Goal: Information Seeking & Learning: Check status

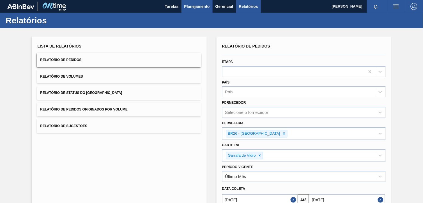
click at [191, 9] on span "Planejamento" at bounding box center [197, 6] width 26 height 7
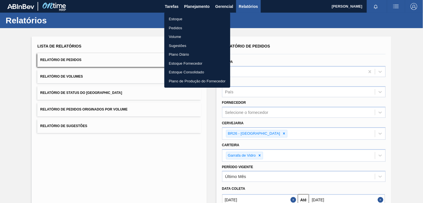
click at [188, 19] on li "Estoque" at bounding box center [198, 19] width 66 height 9
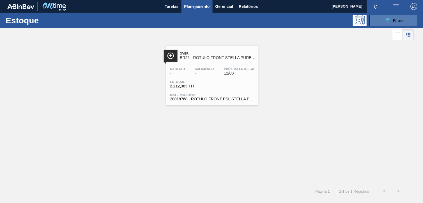
click at [394, 22] on span "Filtro" at bounding box center [399, 20] width 10 height 4
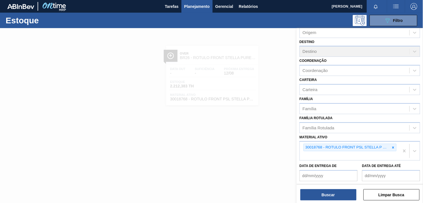
scroll to position [62, 0]
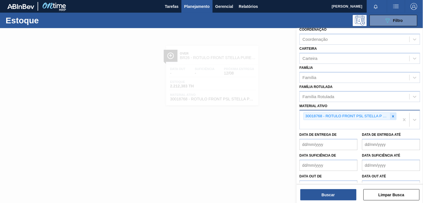
click at [392, 114] on icon at bounding box center [394, 116] width 4 height 4
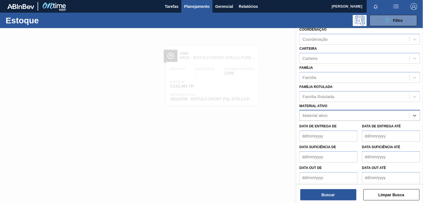
paste ativo "20008983"
type ativo "20008983"
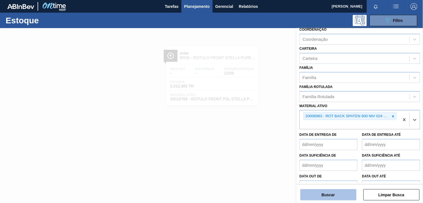
click at [330, 193] on button "Buscar" at bounding box center [329, 194] width 56 height 11
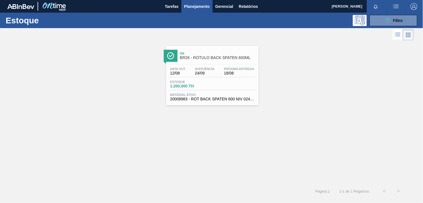
click at [225, 63] on div "Ok BR26 - RÓTULO BACK SPATEN 600ML Data out 12/08 Suficiência 24/09 Próxima Ent…" at bounding box center [212, 76] width 93 height 60
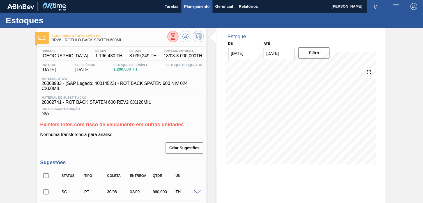
click at [197, 9] on span "Planejamento" at bounding box center [197, 6] width 26 height 7
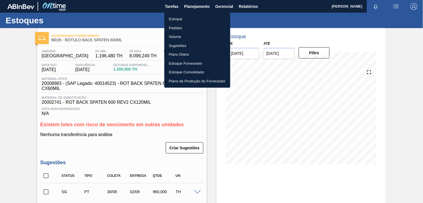
click at [180, 20] on li "Estoque" at bounding box center [198, 19] width 66 height 9
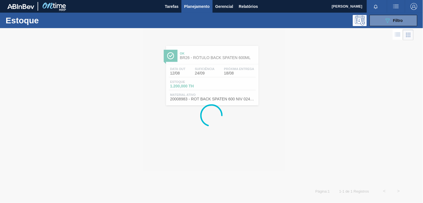
drag, startPoint x: 380, startPoint y: 20, endPoint x: 368, endPoint y: 26, distance: 13.2
click at [380, 20] on button "089F7B8B-B2A5-4AFE-B5C0-19BA573D28AC Filtro" at bounding box center [394, 20] width 48 height 11
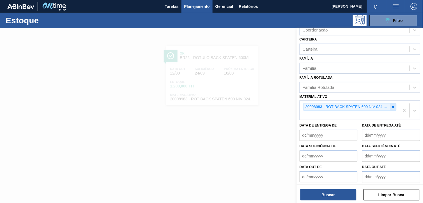
click at [395, 103] on div at bounding box center [394, 106] width 6 height 7
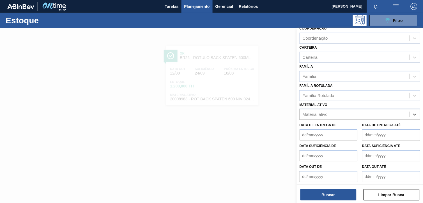
paste ativo "30002293"
type ativo "30002293"
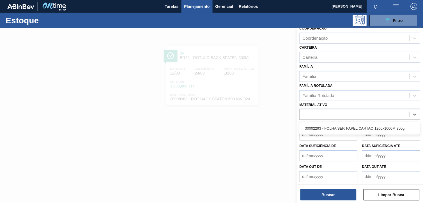
scroll to position [72, 0]
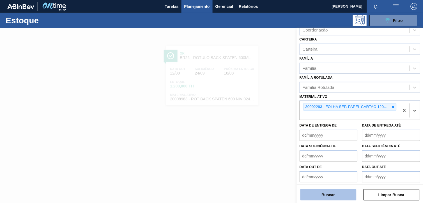
click at [324, 192] on button "Buscar" at bounding box center [329, 194] width 56 height 11
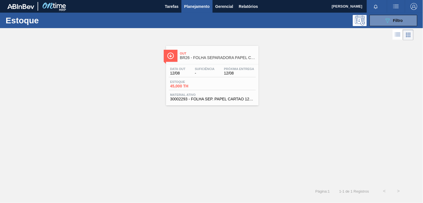
click at [204, 89] on div "Estoque 45,000 TH" at bounding box center [212, 85] width 87 height 10
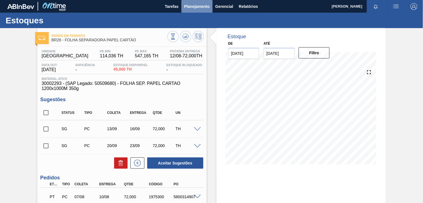
click at [206, 4] on span "Planejamento" at bounding box center [197, 6] width 26 height 7
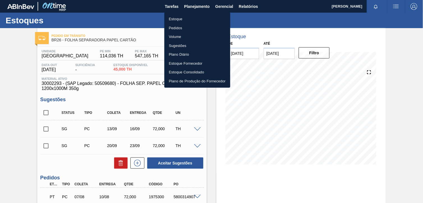
click at [202, 14] on ul "Estoque Pedidos Volume Sugestões Plano Diário Estoque Fornecedor Estoque Consol…" at bounding box center [198, 49] width 66 height 75
click at [207, 16] on li "Estoque" at bounding box center [198, 19] width 66 height 9
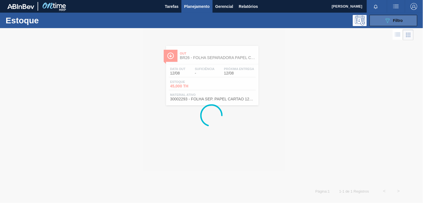
click at [392, 19] on div "089F7B8B-B2A5-4AFE-B5C0-19BA573D28AC Filtro" at bounding box center [394, 20] width 19 height 7
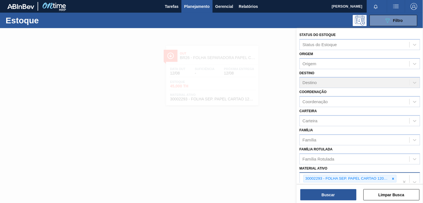
click at [396, 177] on div "30002293 - FOLHA SEP. PAPEL CARTAO 1200x1000M 350g" at bounding box center [360, 181] width 121 height 19
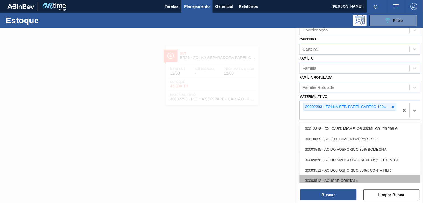
paste ativo "30012581"
type ativo "30012581"
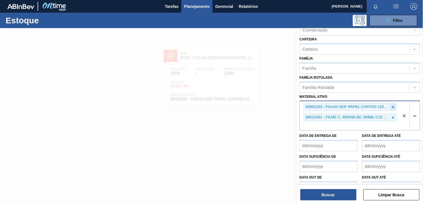
click at [392, 105] on icon at bounding box center [394, 107] width 4 height 4
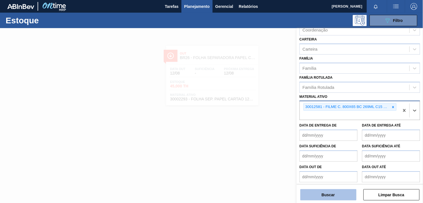
click at [327, 200] on button "Buscar" at bounding box center [329, 194] width 56 height 11
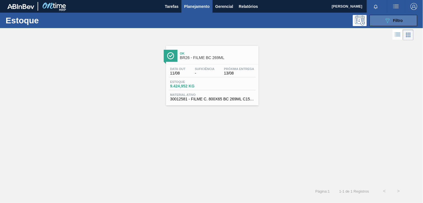
click at [375, 16] on button "089F7B8B-B2A5-4AFE-B5C0-19BA573D28AC Filtro" at bounding box center [394, 20] width 48 height 11
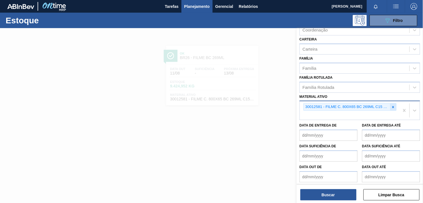
click at [392, 105] on icon at bounding box center [394, 107] width 4 height 4
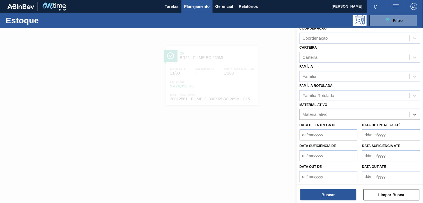
paste ativo "30012583"
type ativo "30012583"
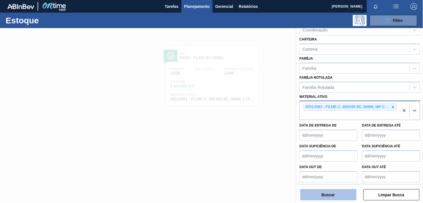
click at [329, 193] on button "Buscar" at bounding box center [329, 194] width 56 height 11
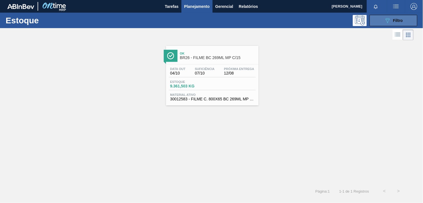
click at [386, 19] on icon "089F7B8B-B2A5-4AFE-B5C0-19BA573D28AC" at bounding box center [388, 20] width 7 height 7
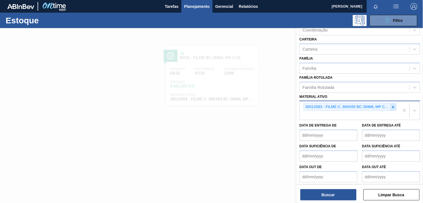
click at [395, 105] on icon at bounding box center [394, 107] width 4 height 4
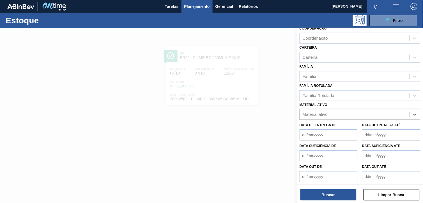
paste ativo "30012600"
type ativo "30012600"
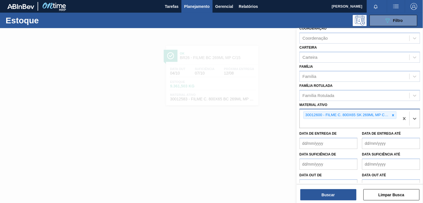
scroll to position [72, 0]
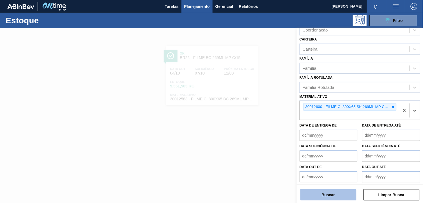
click at [315, 190] on button "Buscar" at bounding box center [329, 194] width 56 height 11
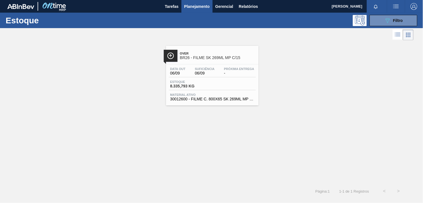
click at [242, 74] on span "-" at bounding box center [239, 73] width 30 height 4
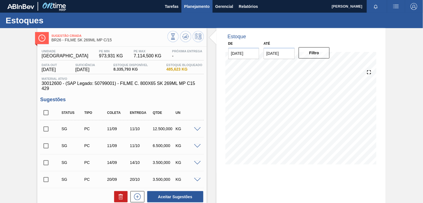
click at [198, 7] on span "Planejamento" at bounding box center [197, 6] width 26 height 7
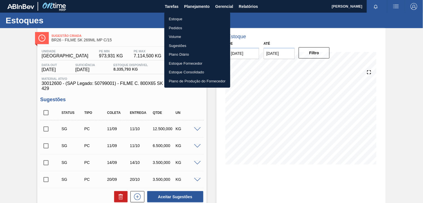
click at [209, 15] on li "Estoque" at bounding box center [198, 19] width 66 height 9
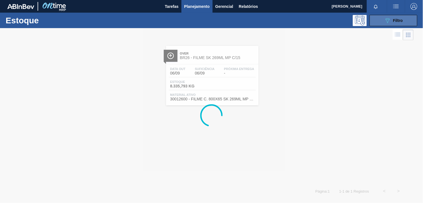
click at [378, 24] on button "089F7B8B-B2A5-4AFE-B5C0-19BA573D28AC Filtro" at bounding box center [394, 20] width 48 height 11
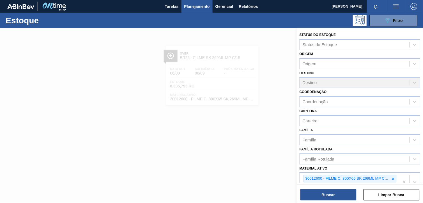
click at [393, 178] on icon at bounding box center [394, 179] width 4 height 4
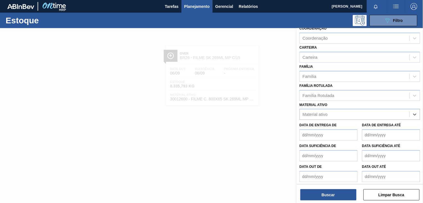
paste ativo "30003071"
type ativo "30003071"
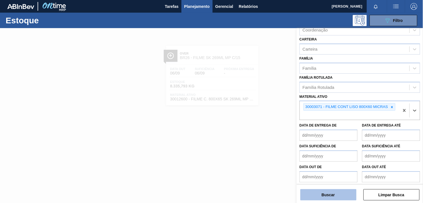
click at [331, 197] on button "Buscar" at bounding box center [329, 194] width 56 height 11
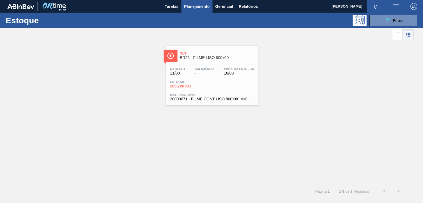
click at [217, 72] on div "Data out 11/08 Suficiência - Próxima Entrega 18/08" at bounding box center [212, 72] width 87 height 10
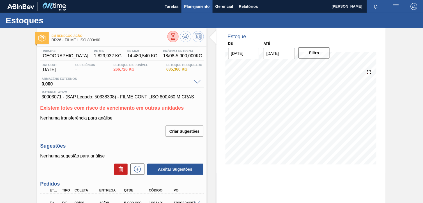
click at [197, 8] on span "Planejamento" at bounding box center [197, 6] width 26 height 7
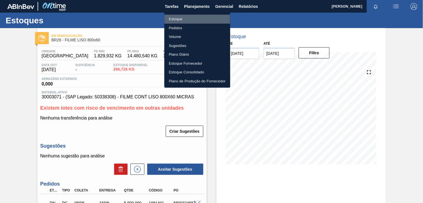
click at [202, 19] on li "Estoque" at bounding box center [198, 19] width 66 height 9
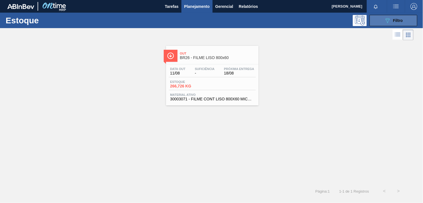
click at [391, 23] on icon "089F7B8B-B2A5-4AFE-B5C0-19BA573D28AC" at bounding box center [388, 20] width 7 height 7
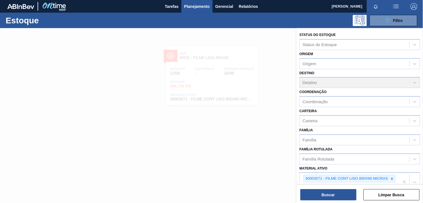
scroll to position [72, 0]
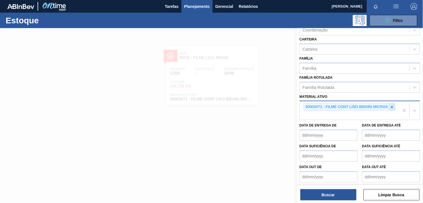
click at [393, 107] on icon at bounding box center [393, 107] width 4 height 4
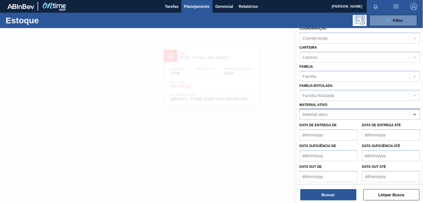
paste ativo "30007403"
type ativo "30007403"
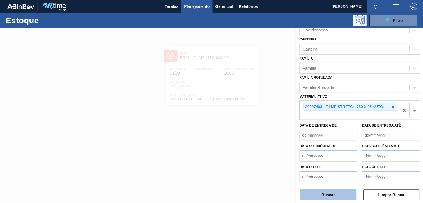
click at [319, 198] on button "Buscar" at bounding box center [329, 194] width 56 height 11
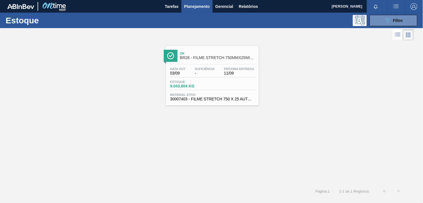
click at [236, 92] on div "Data out 03/09 Suficiência - Próxima Entrega 11/09 Estoque 9.043,804 KG Materia…" at bounding box center [212, 83] width 93 height 38
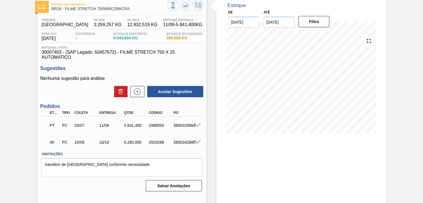
scroll to position [38, 0]
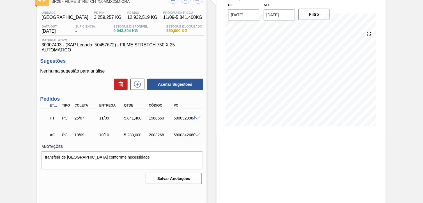
drag, startPoint x: 131, startPoint y: 158, endPoint x: 102, endPoint y: 158, distance: 28.9
click at [102, 158] on textarea "transferir de [GEOGRAPHIC_DATA] conforrme necessidade" at bounding box center [122, 160] width 161 height 19
type textarea "transferir de Pernambuco conforme necessidade"
drag, startPoint x: 187, startPoint y: 176, endPoint x: 245, endPoint y: 175, distance: 57.6
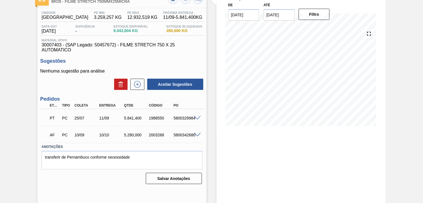
click at [188, 176] on button "Salvar Anotações" at bounding box center [174, 178] width 56 height 11
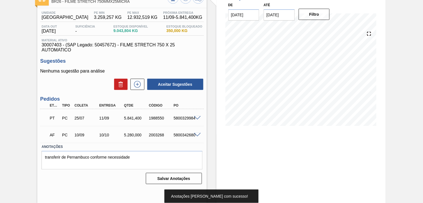
click at [262, 175] on div "Estoque De [DATE] Até [DATE] Filtro" at bounding box center [301, 96] width 169 height 213
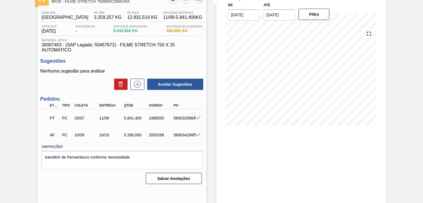
scroll to position [0, 0]
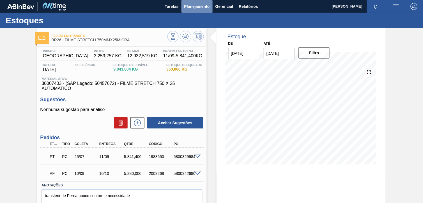
click at [200, 8] on span "Planejamento" at bounding box center [197, 6] width 26 height 7
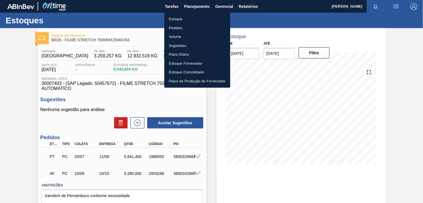
drag, startPoint x: 206, startPoint y: 15, endPoint x: 223, endPoint y: 18, distance: 18.0
click at [206, 15] on li "Estoque" at bounding box center [198, 19] width 66 height 9
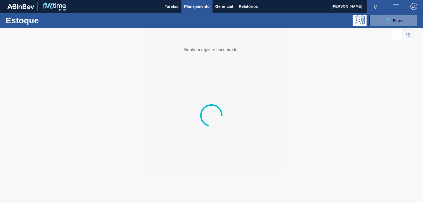
click at [408, 26] on div "Estoque 089F7B8B-B2A5-4AFE-B5C0-19BA573D28AC Filtro" at bounding box center [211, 20] width 423 height 15
click at [397, 23] on div "089F7B8B-B2A5-4AFE-B5C0-19BA573D28AC Filtro" at bounding box center [394, 20] width 19 height 7
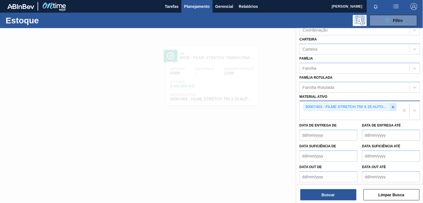
click at [394, 103] on div at bounding box center [394, 106] width 6 height 7
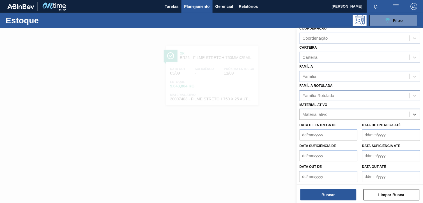
paste ativo "30003623"
type ativo "30003623"
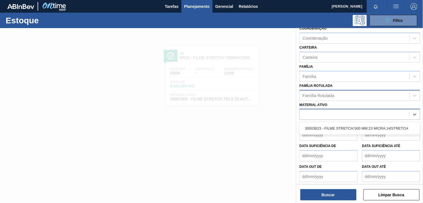
scroll to position [72, 0]
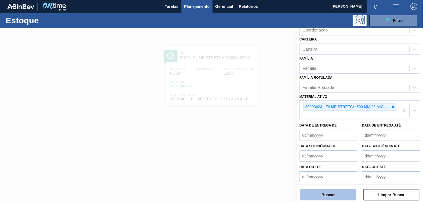
click at [327, 196] on button "Buscar" at bounding box center [329, 194] width 56 height 11
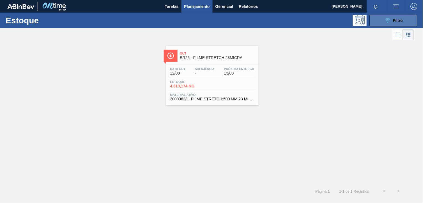
click at [388, 20] on icon "089F7B8B-B2A5-4AFE-B5C0-19BA573D28AC" at bounding box center [388, 20] width 7 height 7
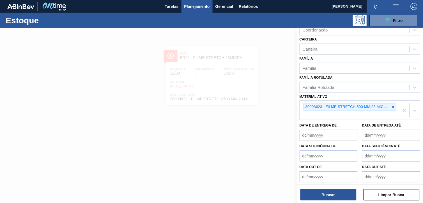
click at [396, 101] on div "30003623 - FILME STRETCH;500 MM;23 MICRA;;HISTRETCH" at bounding box center [350, 110] width 100 height 19
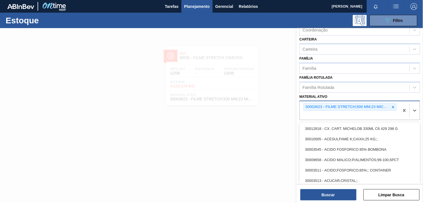
click at [398, 107] on div "30003623 - FILME STRETCH;500 MM;23 MICRA;;HISTRETCH" at bounding box center [350, 110] width 100 height 19
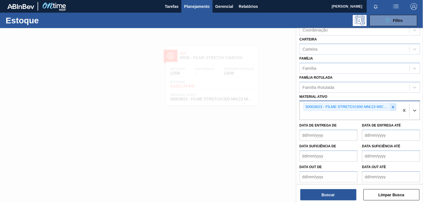
click at [393, 108] on div at bounding box center [394, 106] width 6 height 7
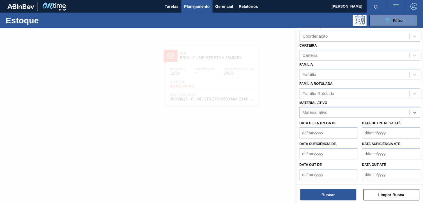
scroll to position [63, 0]
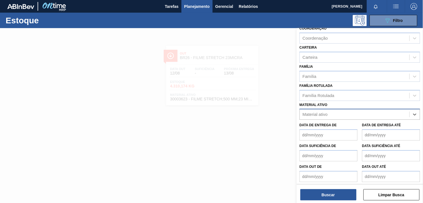
paste ativo "30033650"
type ativo "30033650"
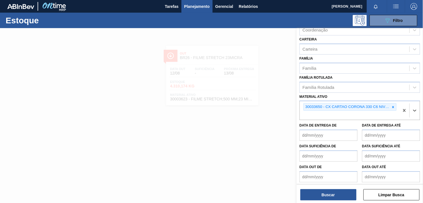
scroll to position [40, 0]
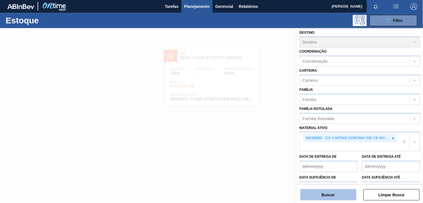
click at [317, 196] on button "Buscar" at bounding box center [329, 194] width 56 height 11
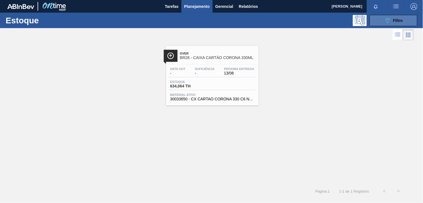
click at [393, 19] on div "089F7B8B-B2A5-4AFE-B5C0-19BA573D28AC Filtro" at bounding box center [394, 20] width 19 height 7
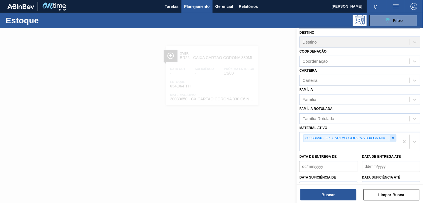
click at [394, 134] on div at bounding box center [394, 137] width 6 height 7
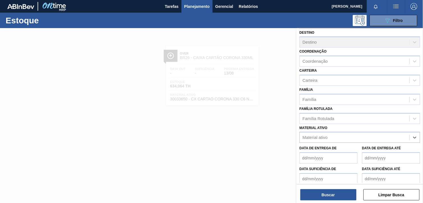
paste ativo "30029927"
type ativo "30029927"
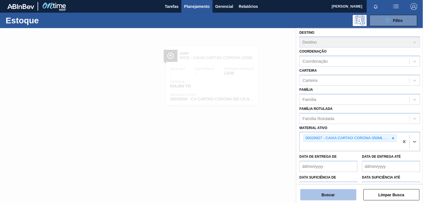
click at [312, 190] on button "Buscar" at bounding box center [329, 194] width 56 height 11
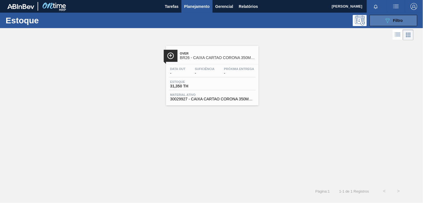
click at [385, 19] on icon "089F7B8B-B2A5-4AFE-B5C0-19BA573D28AC" at bounding box center [388, 20] width 7 height 7
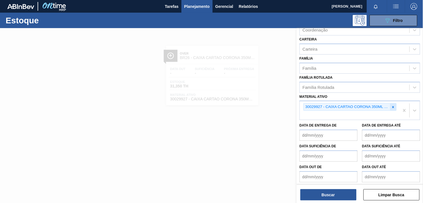
click at [391, 105] on div at bounding box center [394, 106] width 6 height 7
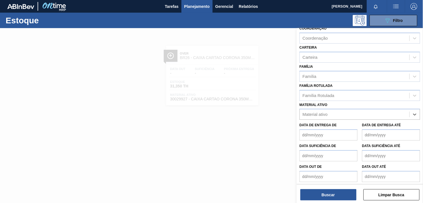
paste ativo "30004808"
type ativo "30004808"
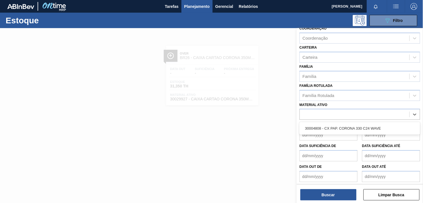
scroll to position [65, 0]
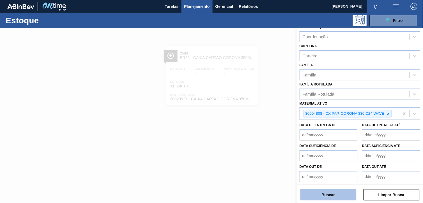
click at [311, 196] on button "Buscar" at bounding box center [329, 194] width 56 height 11
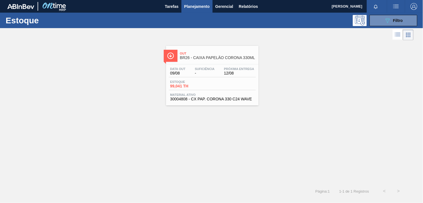
click at [193, 99] on span "30004808 - CX PAP. CORONA 330 C24 WAVE" at bounding box center [212, 99] width 84 height 4
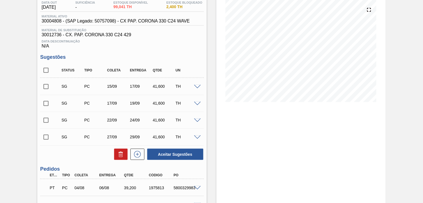
scroll to position [125, 0]
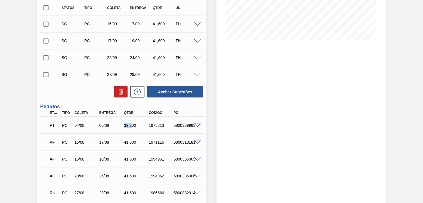
click at [119, 122] on div "PT PC 04/08 06/08 39,200 1975813 5800329983" at bounding box center [120, 124] width 149 height 11
drag, startPoint x: 119, startPoint y: 122, endPoint x: 129, endPoint y: 122, distance: 10.4
click at [129, 122] on div "PT PC 04/08 06/08 39,200 1975813 5800329983" at bounding box center [120, 124] width 149 height 11
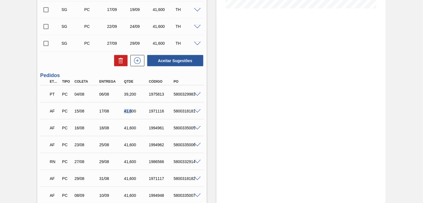
drag, startPoint x: 129, startPoint y: 114, endPoint x: 133, endPoint y: 113, distance: 3.1
click at [133, 113] on div "AF PC 15/08 17/08 41,600 1971116 5800318181" at bounding box center [120, 110] width 149 height 11
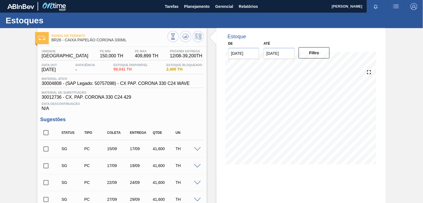
scroll to position [187, 0]
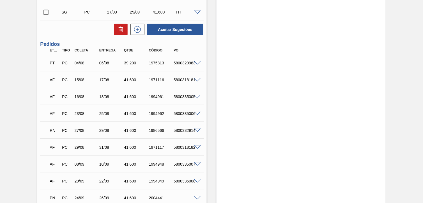
drag, startPoint x: 134, startPoint y: 62, endPoint x: 128, endPoint y: 65, distance: 5.8
click at [128, 65] on div "39,200" at bounding box center [136, 63] width 27 height 4
